Goal: Transaction & Acquisition: Purchase product/service

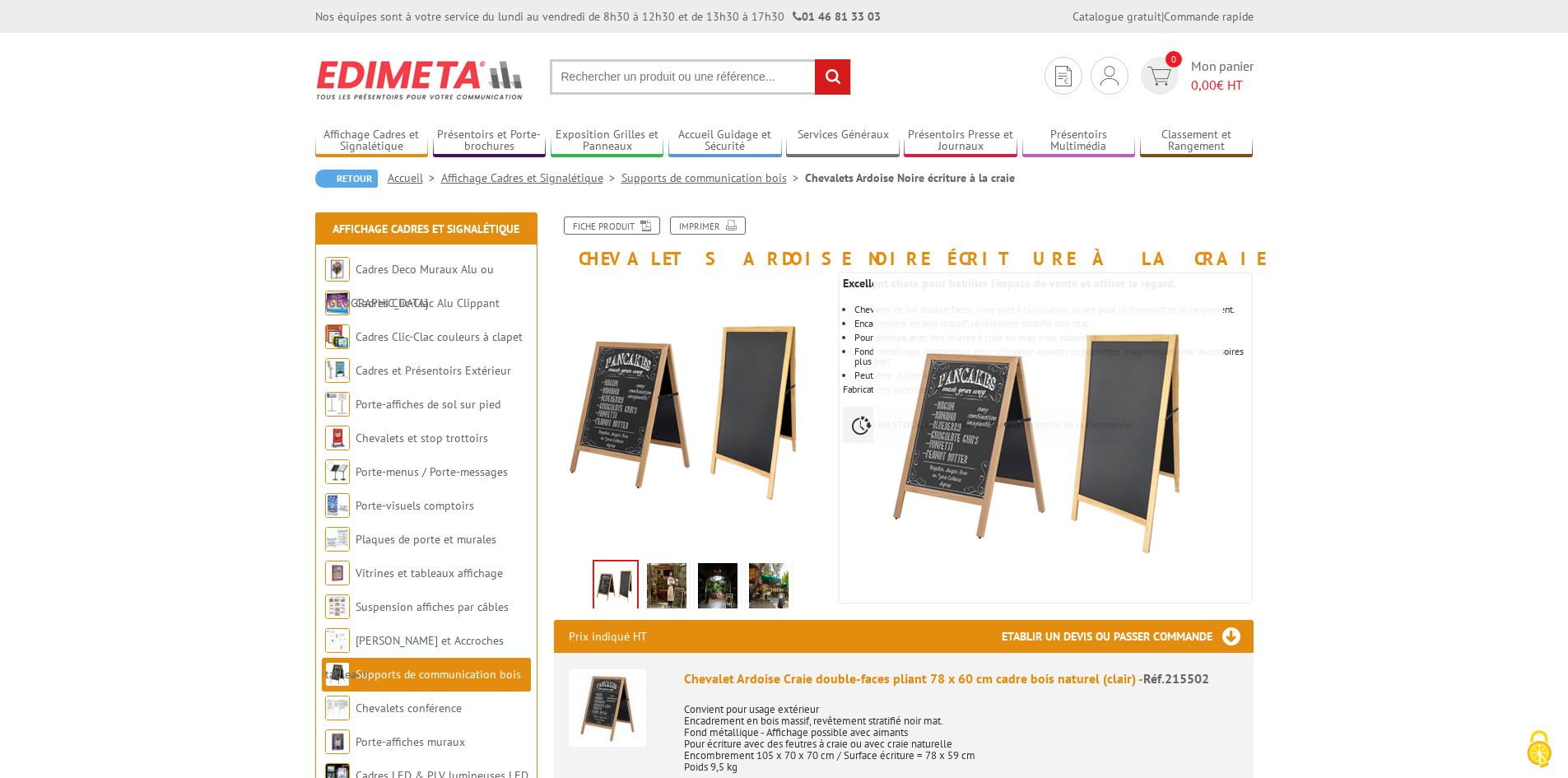
click at [666, 84] on input "text" at bounding box center [701, 76] width 301 height 36
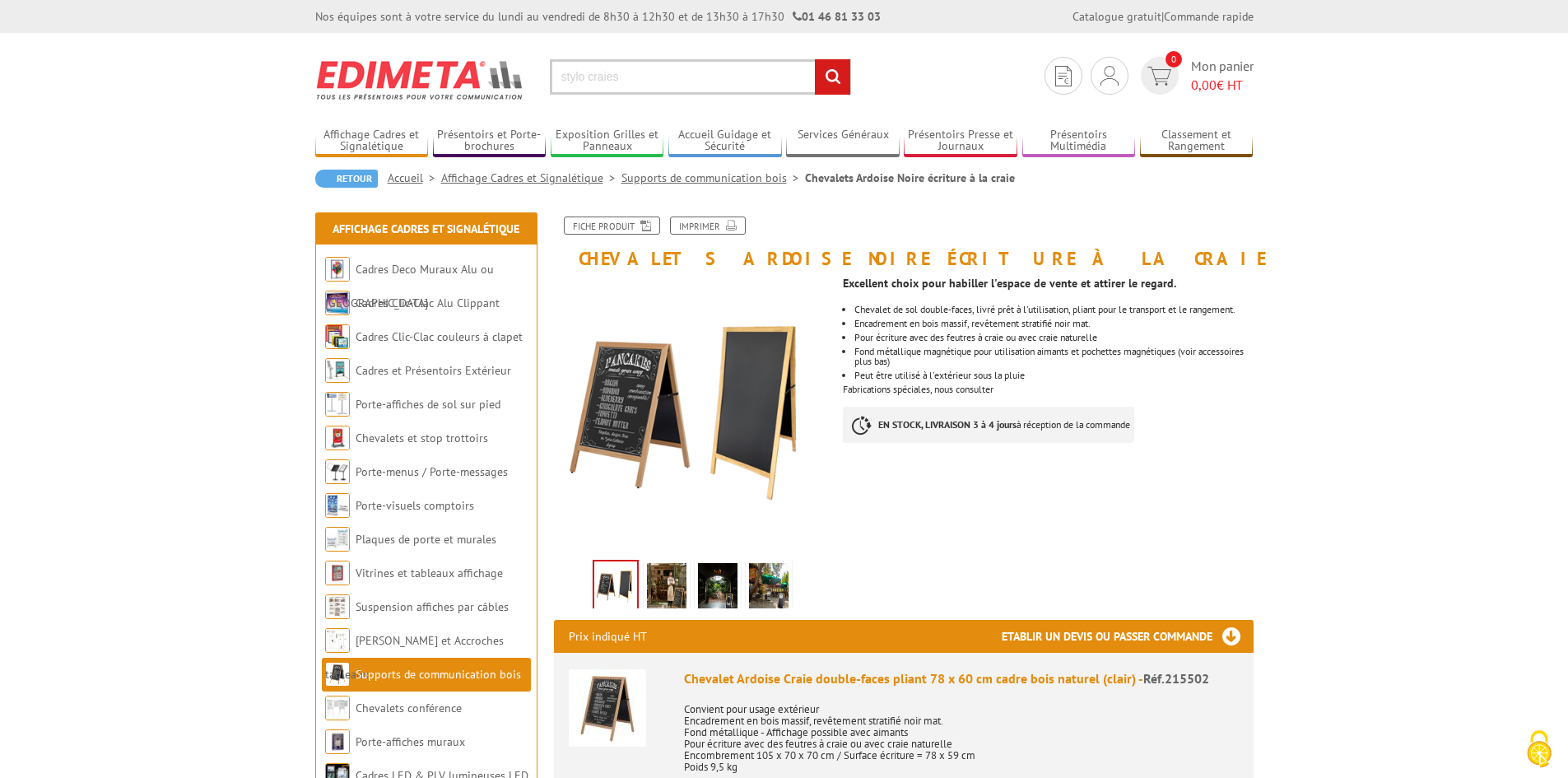
type input "stylo craies"
click at [815, 59] on input "rechercher" at bounding box center [833, 76] width 36 height 36
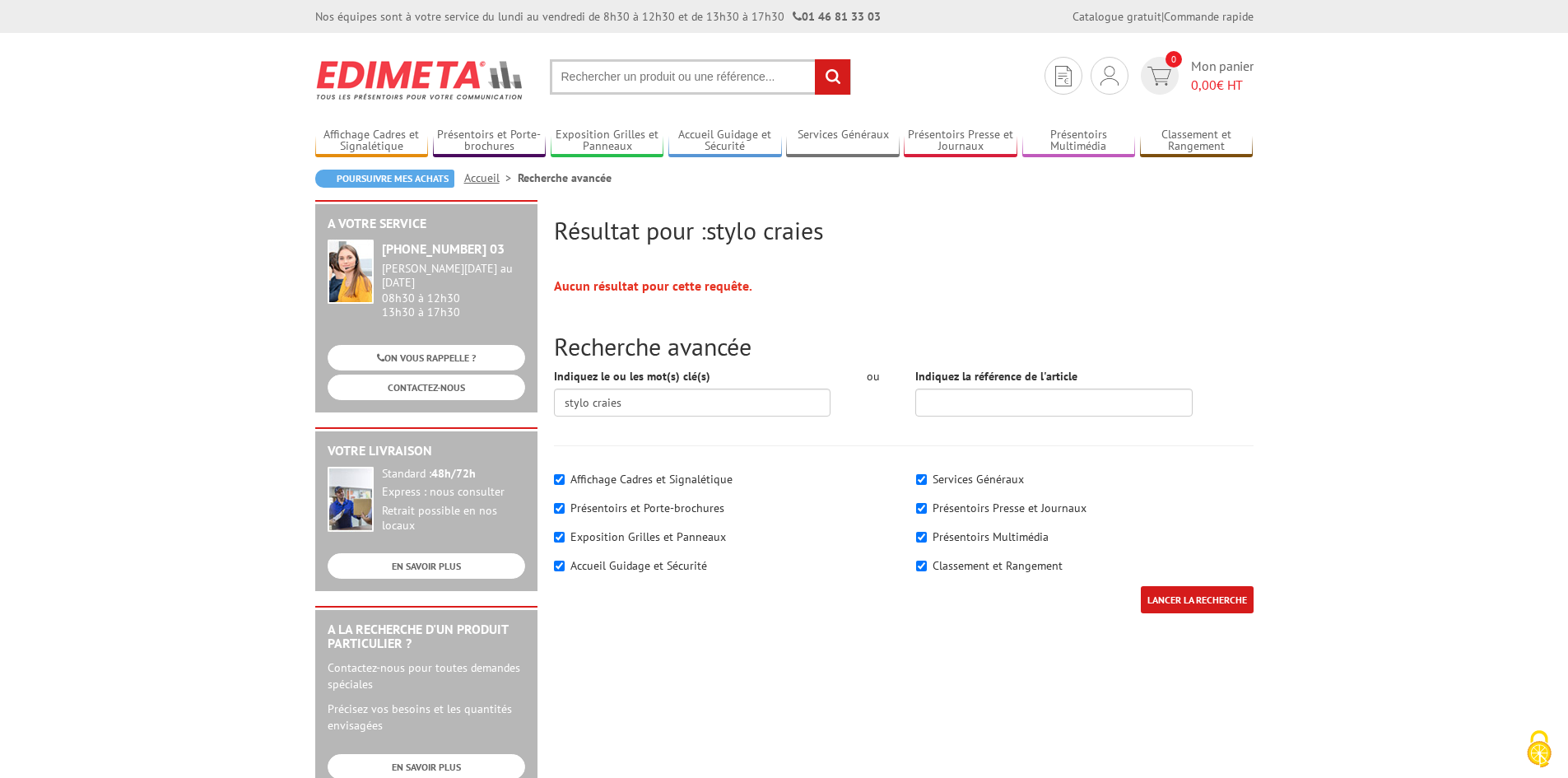
click at [666, 84] on input "text" at bounding box center [701, 76] width 301 height 36
click at [665, 82] on input "text" at bounding box center [701, 76] width 301 height 36
type input "stylo craie"
click at [815, 59] on input "rechercher" at bounding box center [833, 76] width 36 height 36
